Goal: Transaction & Acquisition: Purchase product/service

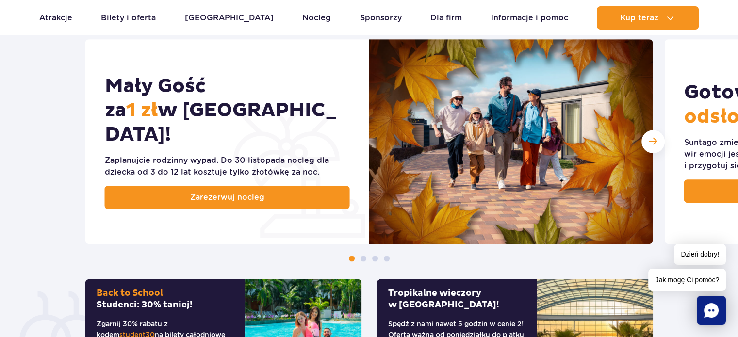
scroll to position [534, 0]
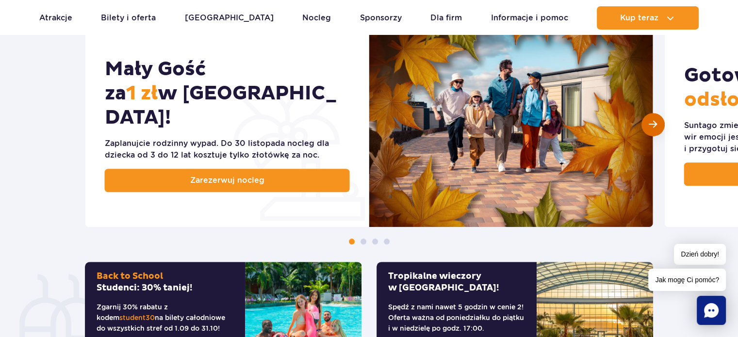
click at [656, 127] on span "Następny slajd" at bounding box center [653, 124] width 8 height 9
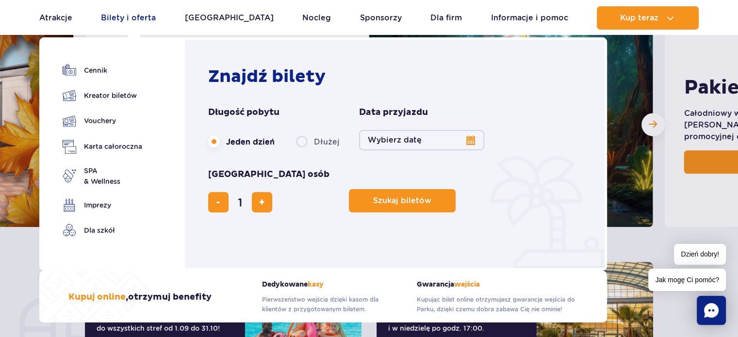
click at [139, 15] on link "Bilety i oferta" at bounding box center [128, 17] width 55 height 23
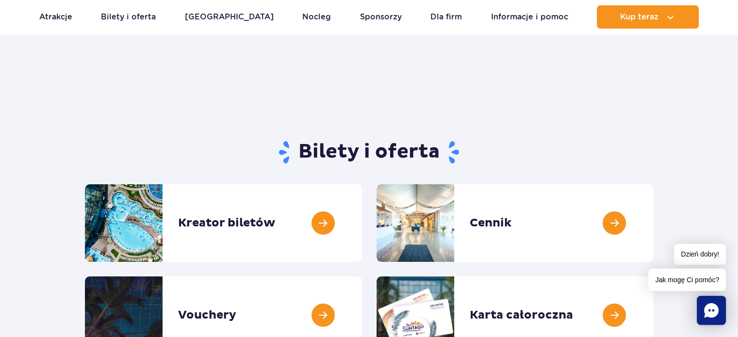
scroll to position [49, 0]
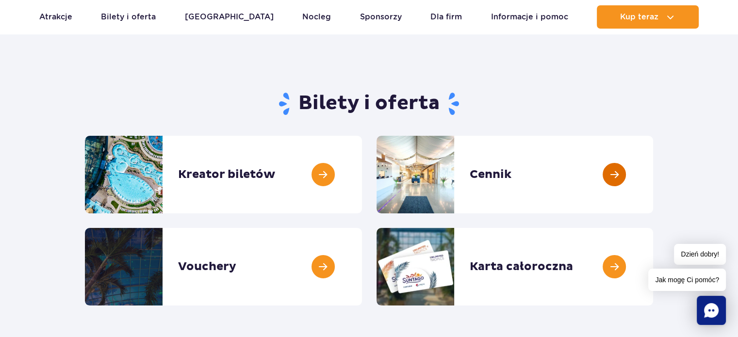
click at [653, 174] on link at bounding box center [653, 175] width 0 height 78
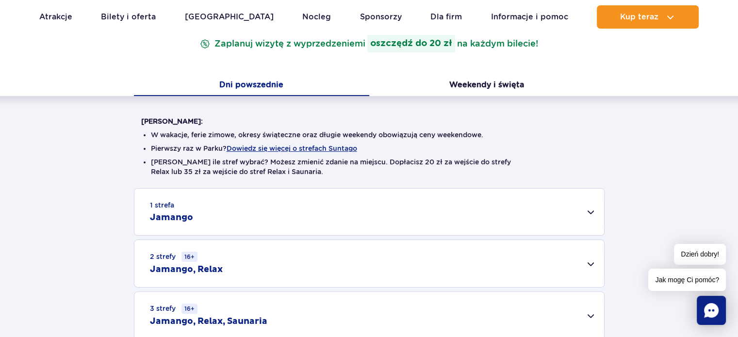
scroll to position [243, 0]
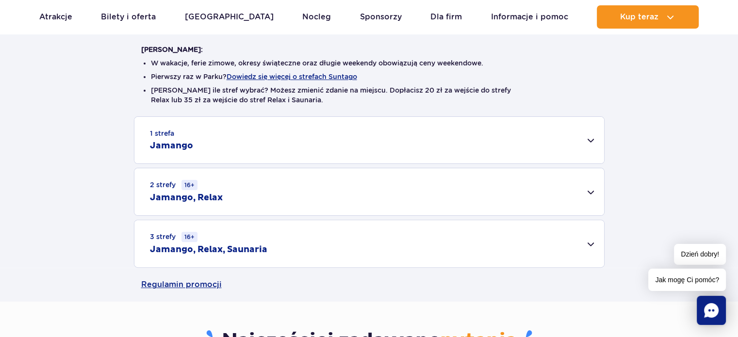
click at [592, 141] on div "1 strefa Jamango" at bounding box center [369, 140] width 470 height 47
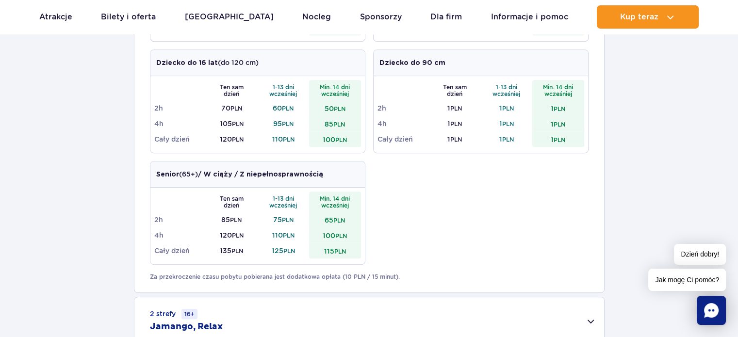
scroll to position [485, 0]
